Goal: Communication & Community: Connect with others

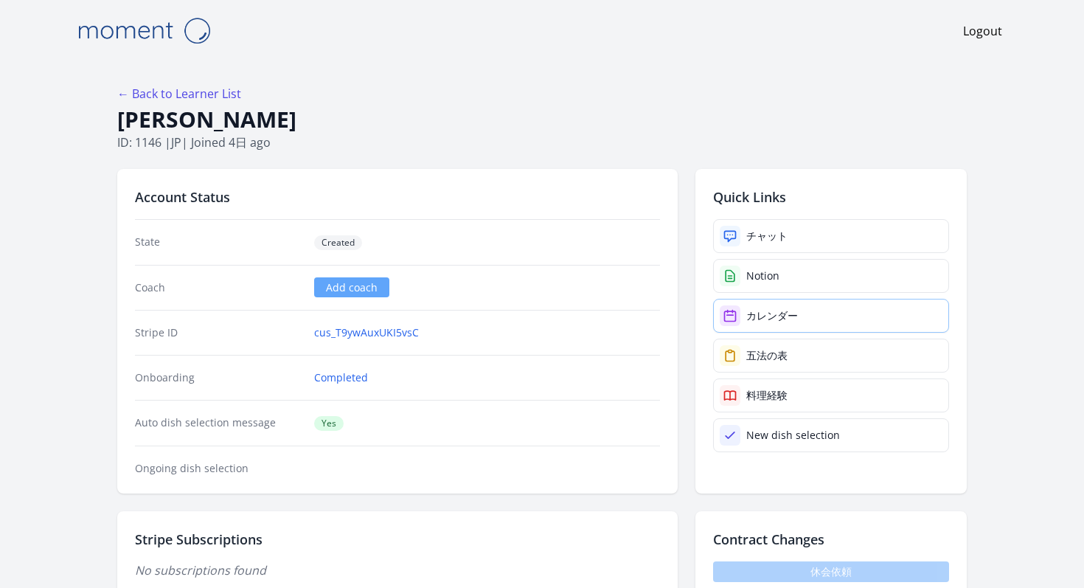
click at [747, 308] on div "カレンダー" at bounding box center [773, 315] width 52 height 15
click at [690, 105] on h1 "江﨑日淑" at bounding box center [542, 119] width 850 height 28
click at [727, 219] on link "チャット" at bounding box center [831, 236] width 236 height 34
click at [747, 229] on div "チャット" at bounding box center [767, 236] width 41 height 15
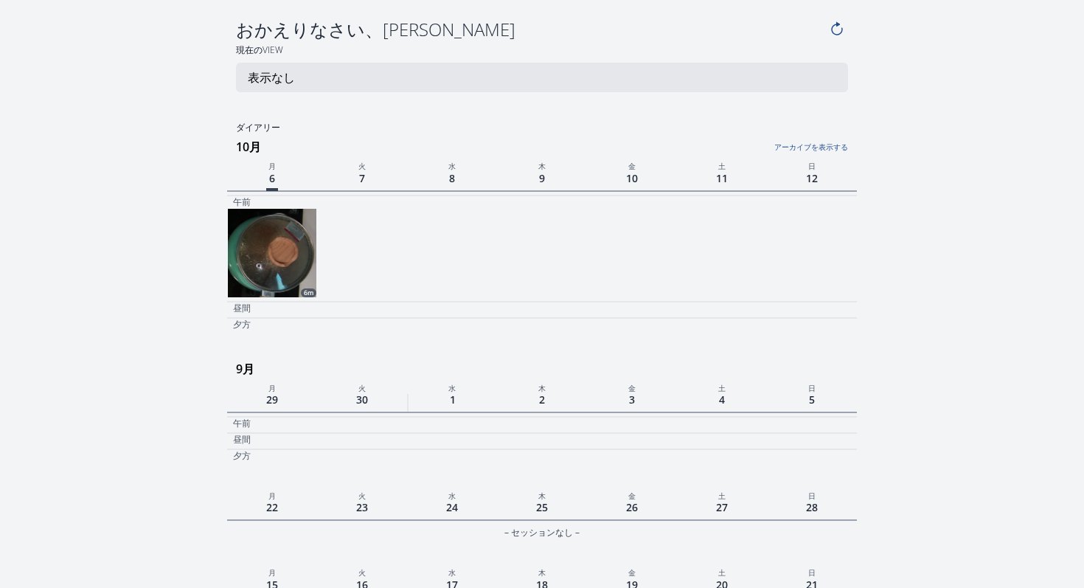
click at [311, 211] on img at bounding box center [272, 253] width 89 height 89
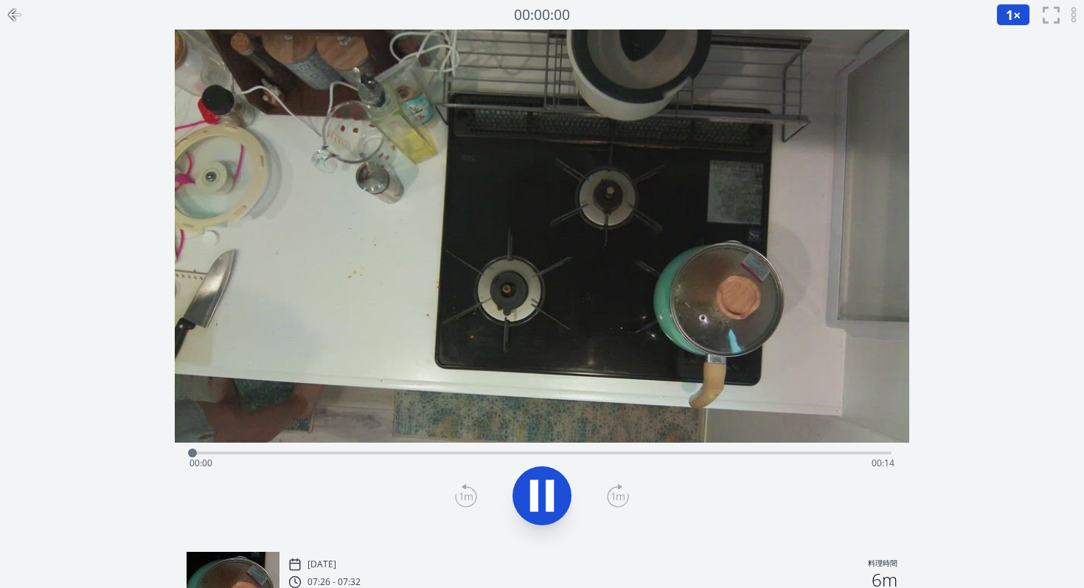
click at [504, 443] on div "Time elapsed: 00:00 Time remaining: 00:14" at bounding box center [542, 452] width 699 height 18
click at [556, 475] on icon at bounding box center [542, 495] width 41 height 41
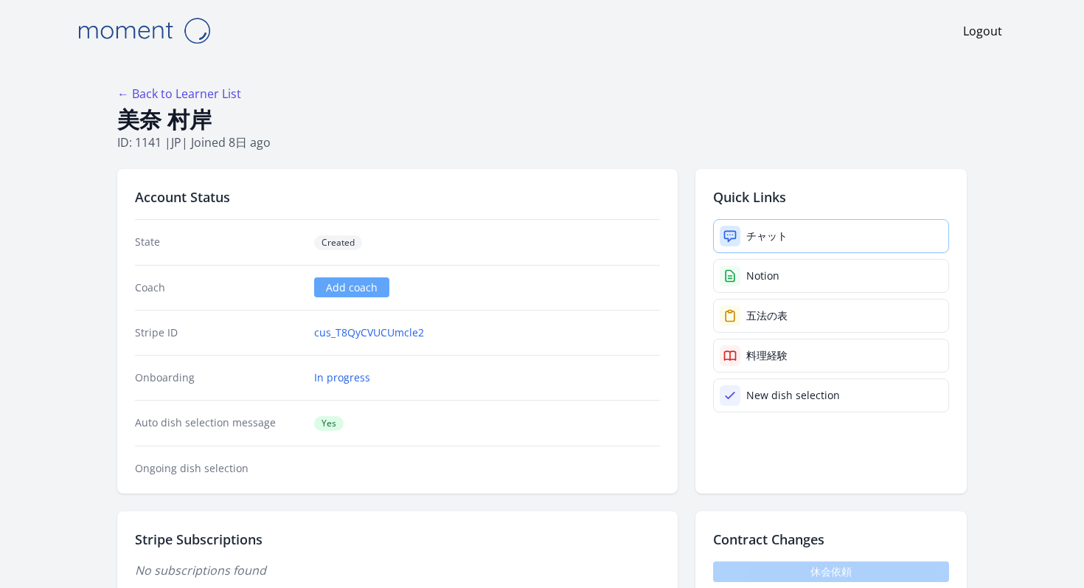
click at [750, 219] on link "チャット" at bounding box center [831, 236] width 236 height 34
click at [714, 219] on link "チャット" at bounding box center [831, 236] width 236 height 34
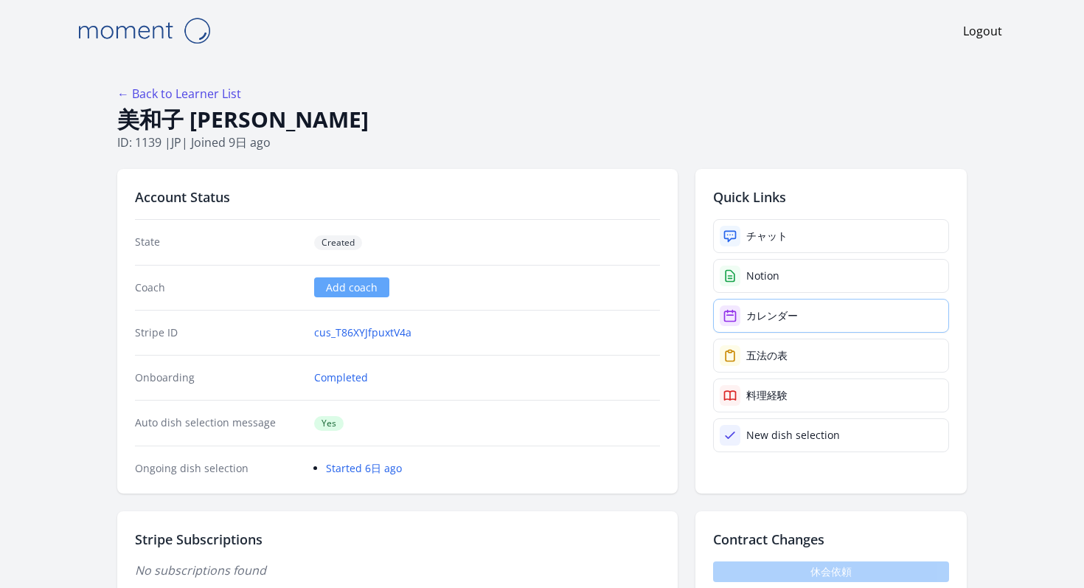
click at [747, 308] on div "カレンダー" at bounding box center [773, 315] width 52 height 15
click at [797, 219] on link "チャット" at bounding box center [831, 236] width 236 height 34
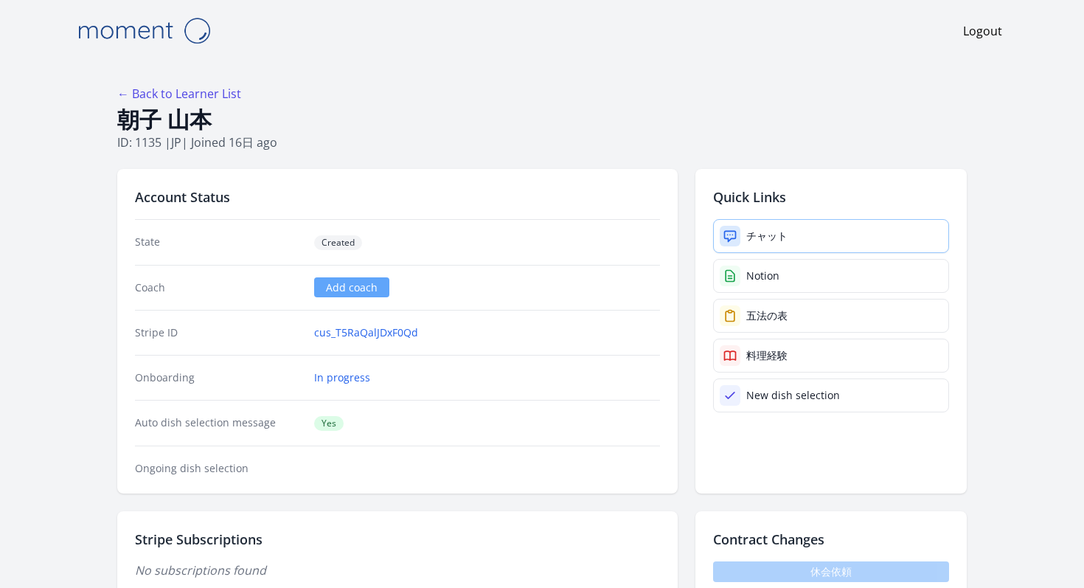
click at [747, 229] on div "チャット" at bounding box center [767, 236] width 41 height 15
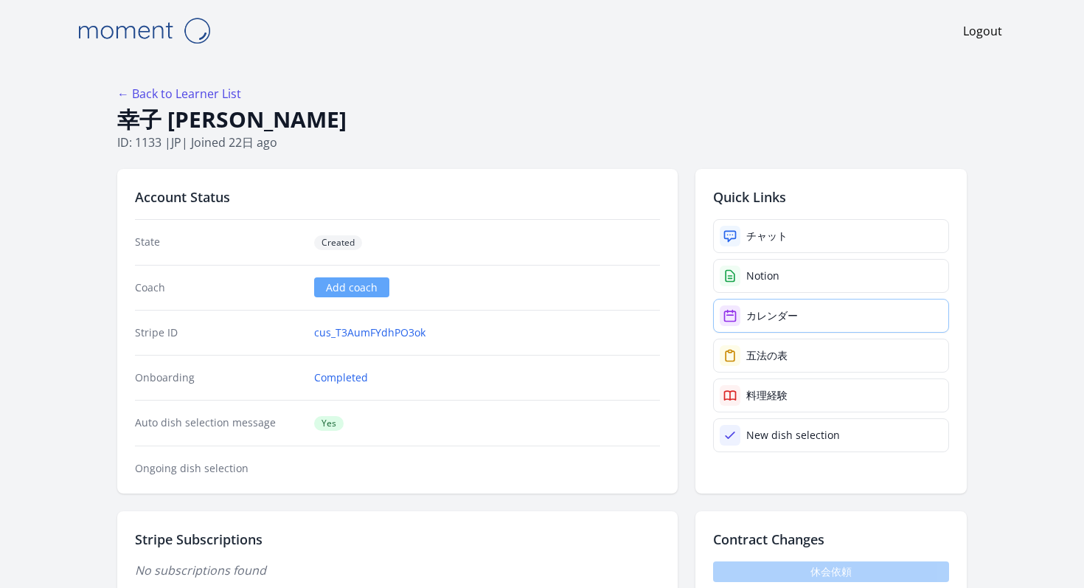
click at [716, 299] on link "カレンダー" at bounding box center [831, 316] width 236 height 34
click at [770, 219] on link "チャット" at bounding box center [831, 236] width 236 height 34
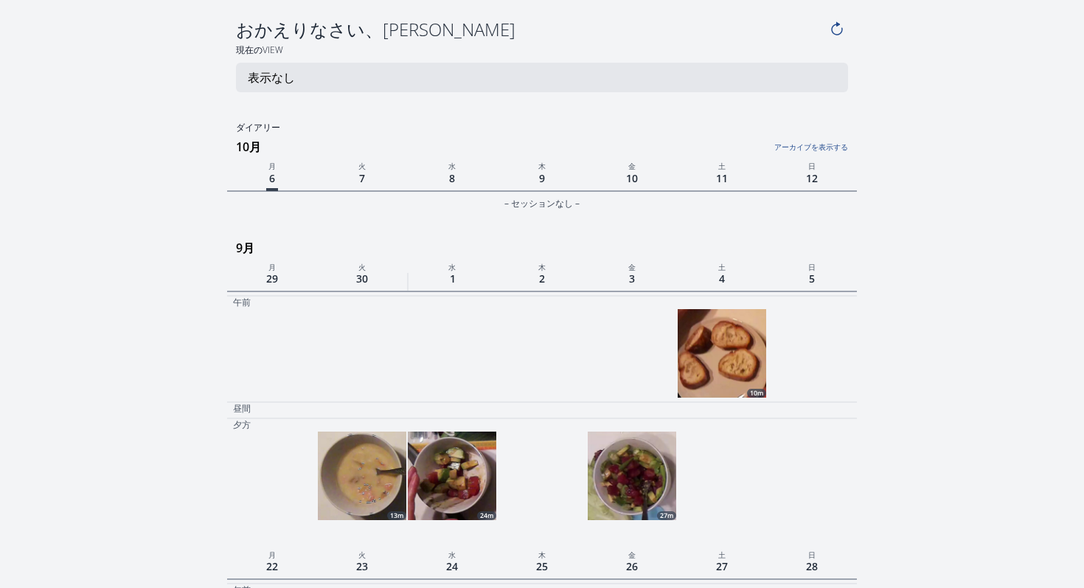
click at [730, 309] on img at bounding box center [722, 353] width 89 height 89
click at [609, 432] on img at bounding box center [632, 476] width 89 height 89
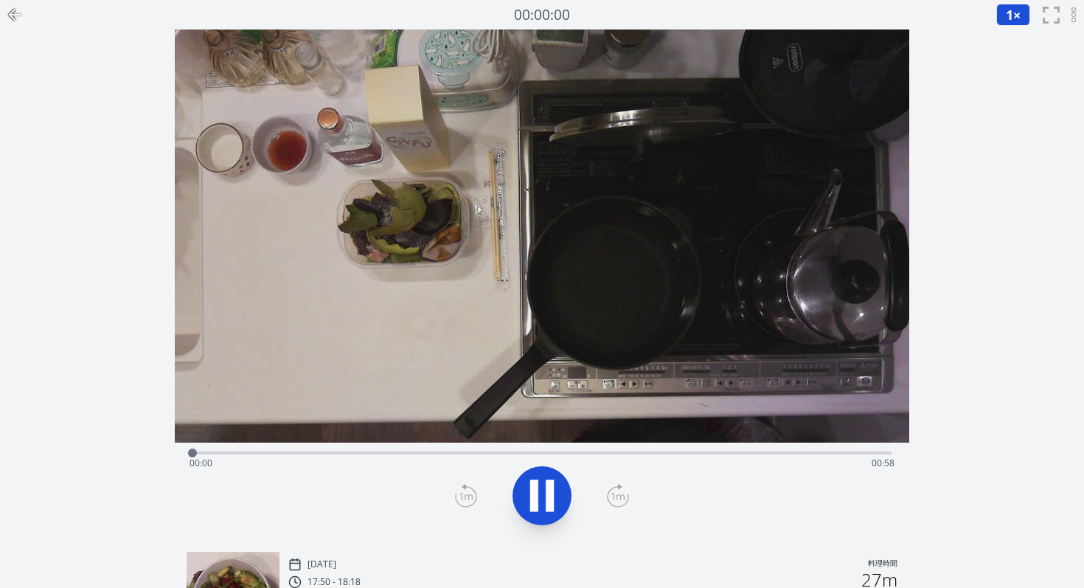
click at [287, 451] on div "Time elapsed: 00:00 Time remaining: 00:58" at bounding box center [542, 463] width 705 height 24
click at [404, 451] on div "Time elapsed: 00:08 Time remaining: 00:50" at bounding box center [542, 463] width 705 height 24
click at [607, 451] on div "Time elapsed: 00:19 Time remaining: 00:39" at bounding box center [542, 463] width 705 height 24
click at [783, 451] on div "Time elapsed: 00:36 Time remaining: 00:22" at bounding box center [542, 463] width 705 height 24
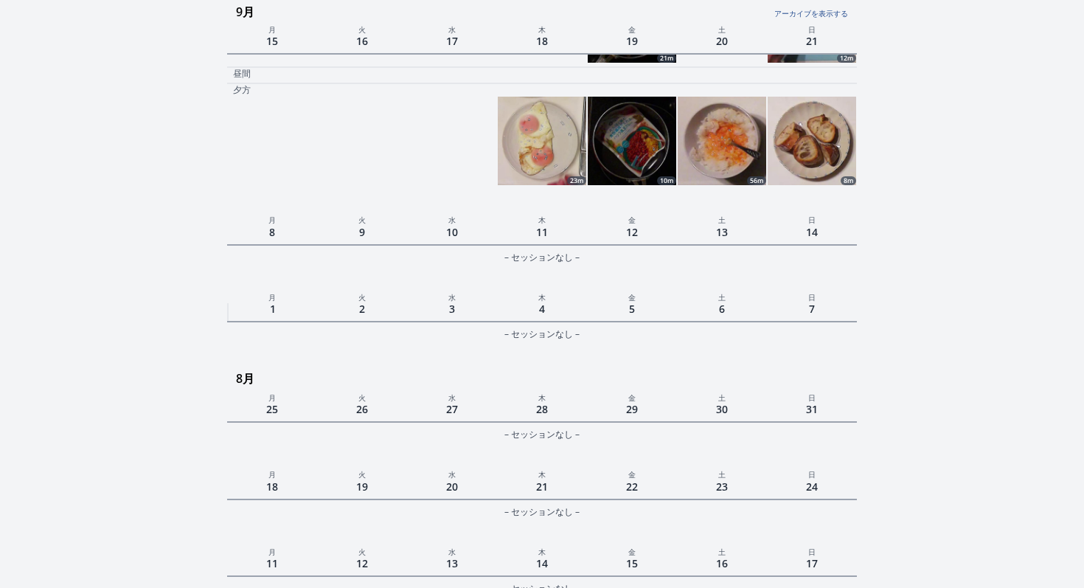
scroll to position [1005, 0]
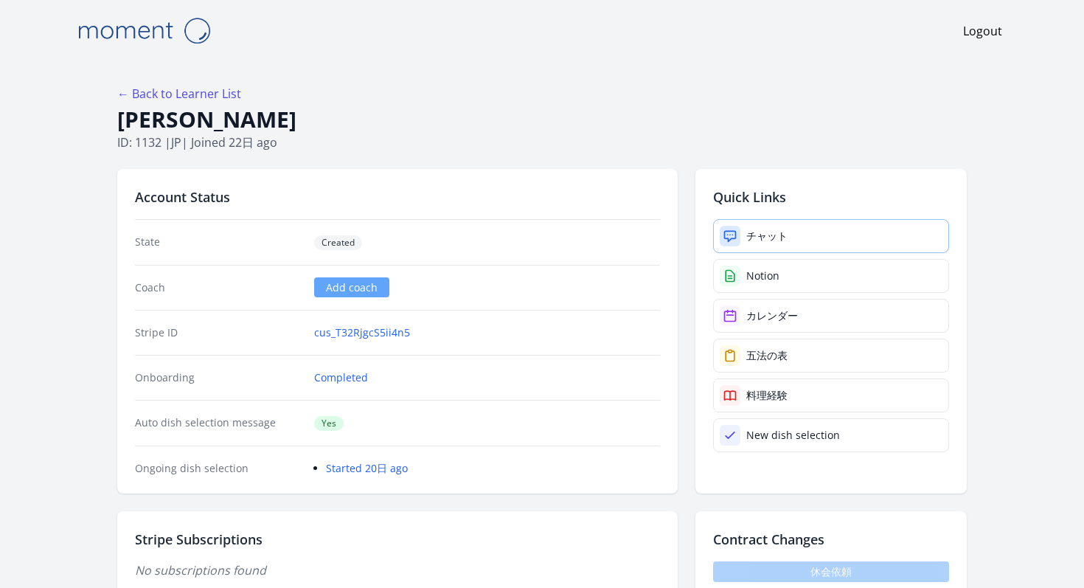
click at [713, 219] on link "チャット" at bounding box center [831, 236] width 236 height 34
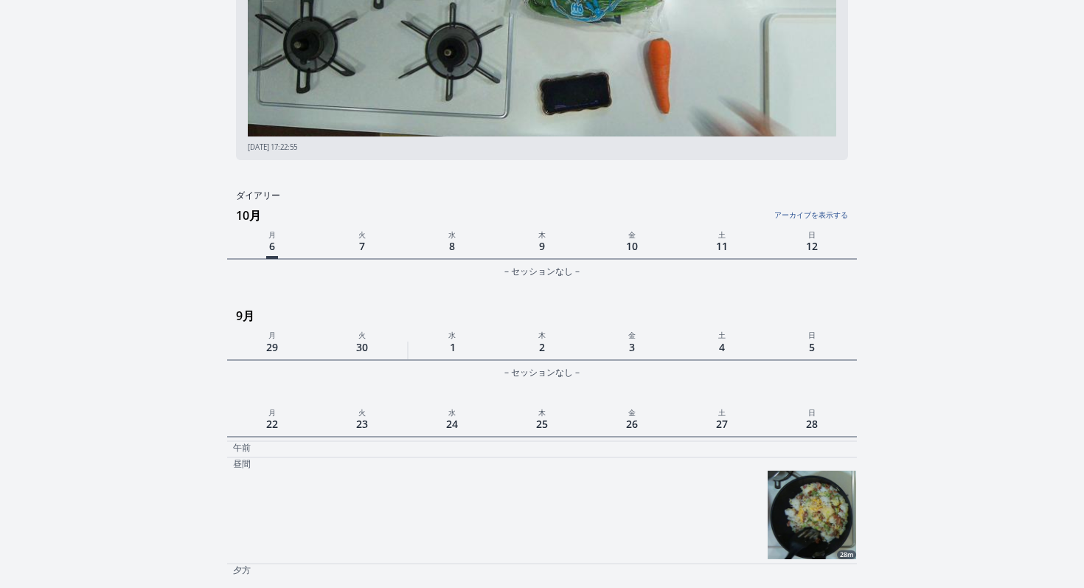
scroll to position [264, 0]
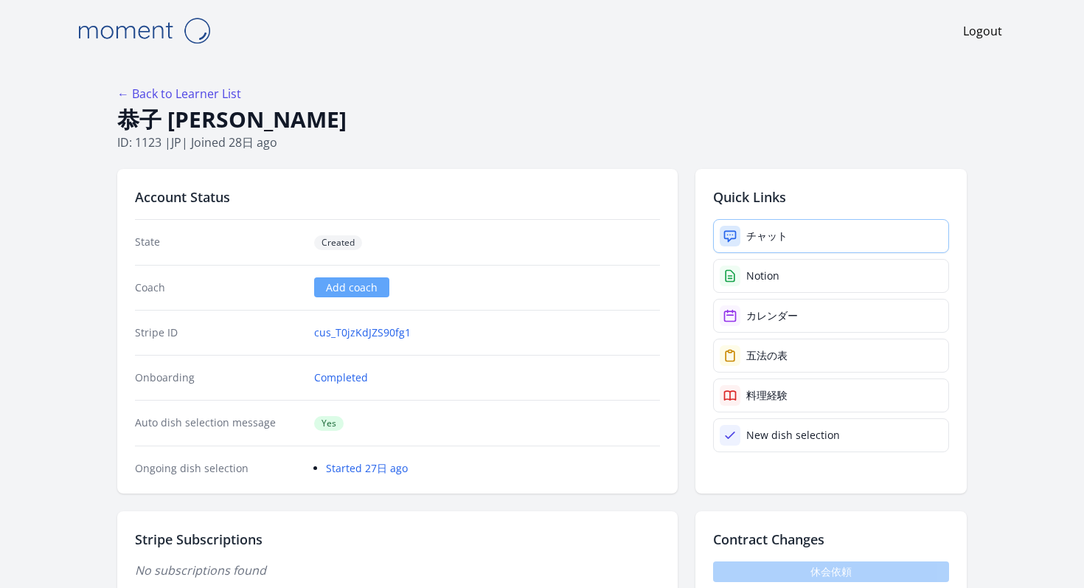
click at [747, 229] on div "チャット" at bounding box center [767, 236] width 41 height 15
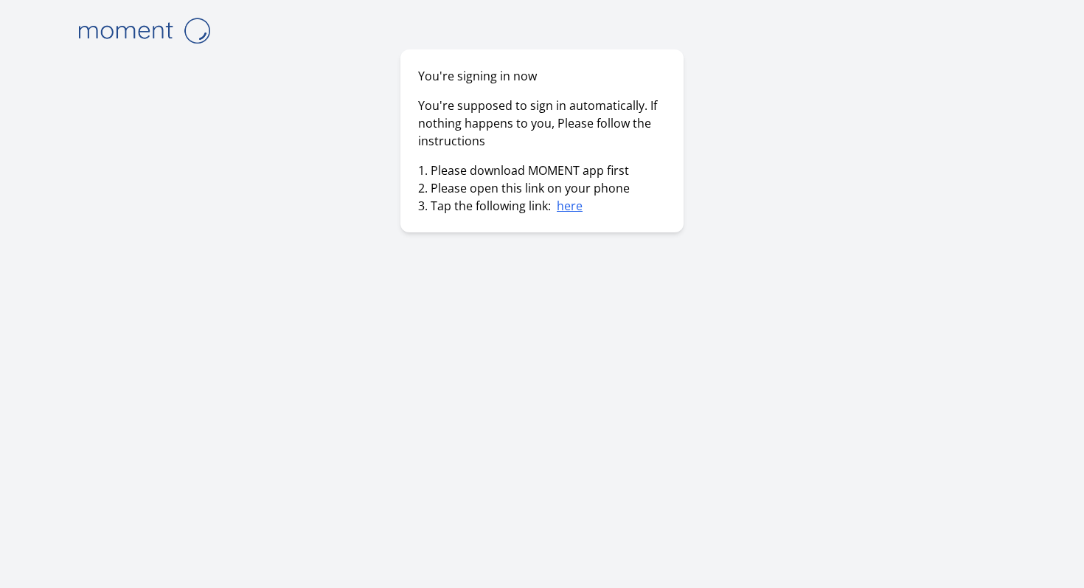
click at [497, 219] on div "You're signing in now You're supposed to sign in automatically. If nothing happ…" at bounding box center [542, 294] width 944 height 588
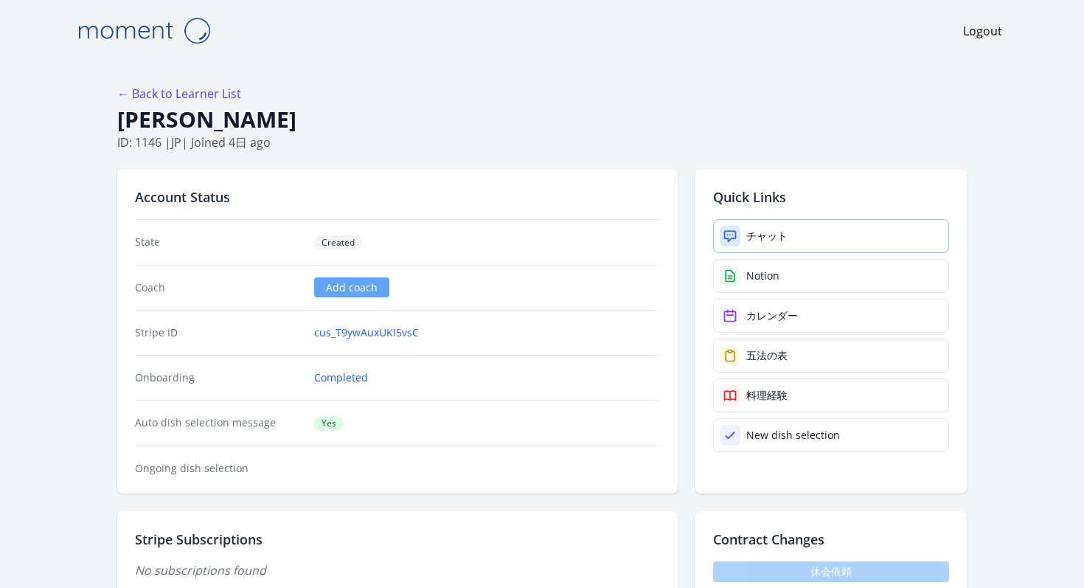
click at [747, 229] on div "チャット" at bounding box center [767, 236] width 41 height 15
